Goal: Task Accomplishment & Management: Use online tool/utility

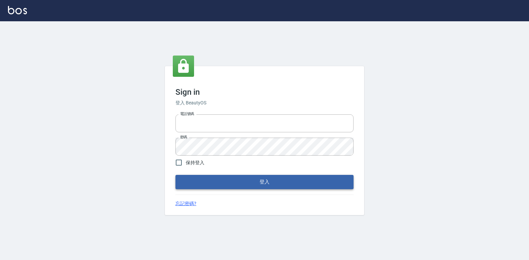
type input "047265856"
click at [259, 180] on button "登入" at bounding box center [264, 182] width 178 height 14
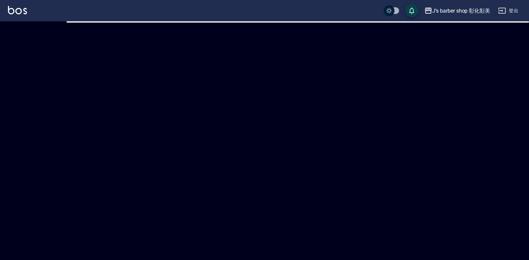
checkbox input "true"
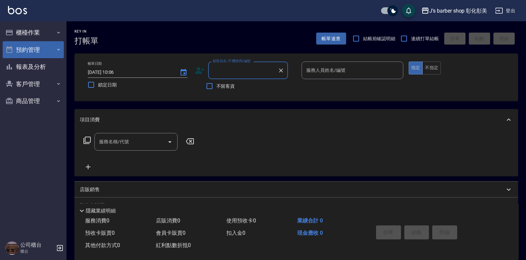
click at [43, 48] on button "預約管理" at bounding box center [33, 49] width 61 height 17
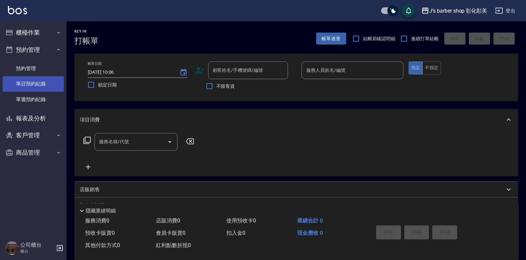
click at [48, 84] on link "單日預約紀錄" at bounding box center [33, 83] width 61 height 15
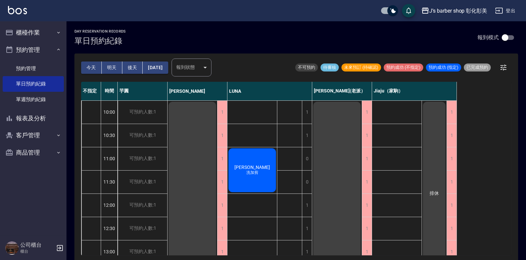
click at [90, 65] on button "今天" at bounding box center [91, 67] width 21 height 12
click at [48, 66] on link "預約管理" at bounding box center [33, 68] width 61 height 15
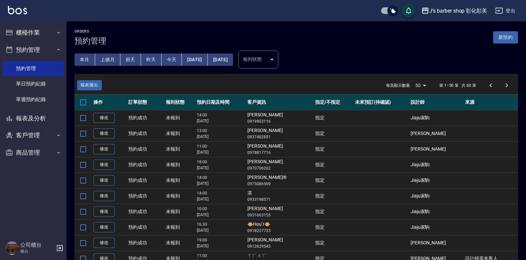
click at [169, 57] on button "今天" at bounding box center [172, 60] width 21 height 12
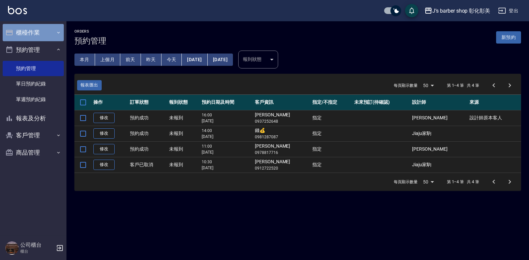
click at [32, 32] on button "櫃檯作業" at bounding box center [33, 32] width 61 height 17
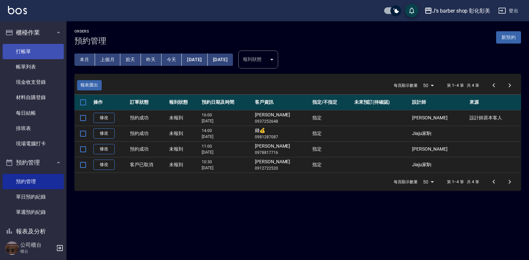
click at [46, 49] on link "打帳單" at bounding box center [33, 51] width 61 height 15
